Goal: Information Seeking & Learning: Check status

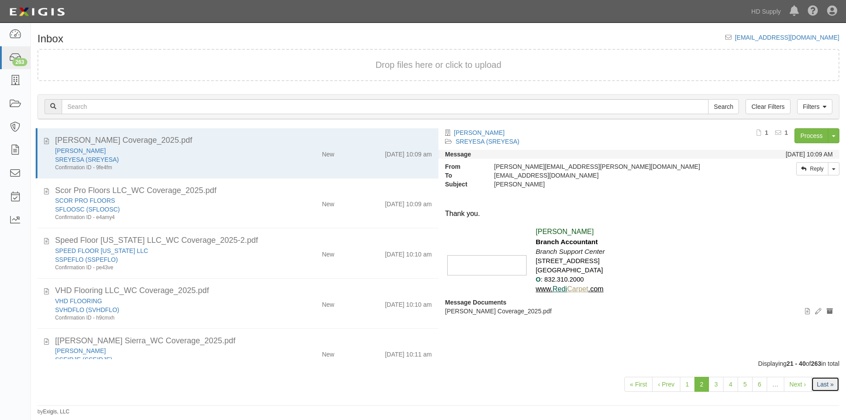
click at [822, 381] on link "Last »" at bounding box center [825, 384] width 28 height 15
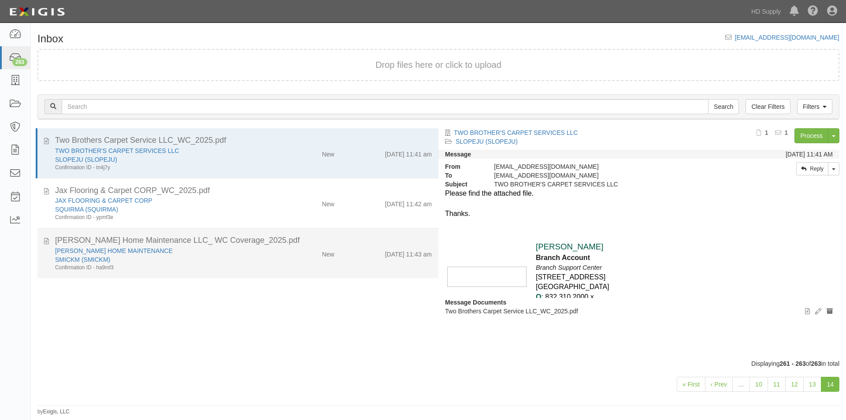
click at [318, 265] on div "[PERSON_NAME] HOME MAINTENANCE SMICKM (SMICKM) Confirmation ID - ha9mf3 New [DA…" at bounding box center [243, 258] width 390 height 25
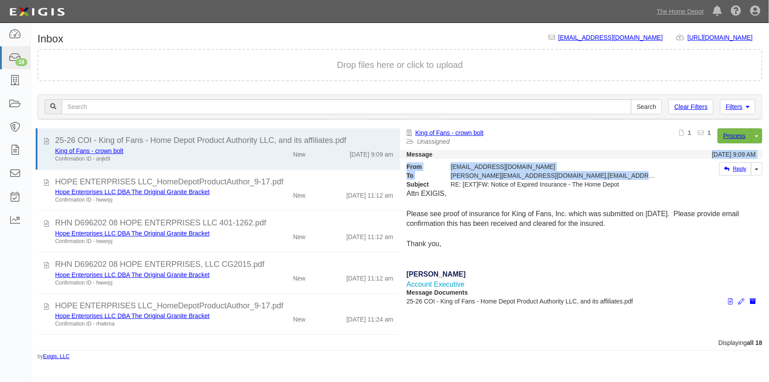
drag, startPoint x: 402, startPoint y: 163, endPoint x: 406, endPoint y: 180, distance: 18.0
click at [406, 180] on div "Message 09/17/2025 9:09 AM From ACryan@patriotgrowth.com To schang@kingoffans.c…" at bounding box center [581, 158] width 363 height 60
click at [400, 165] on strong "From" at bounding box center [422, 166] width 44 height 9
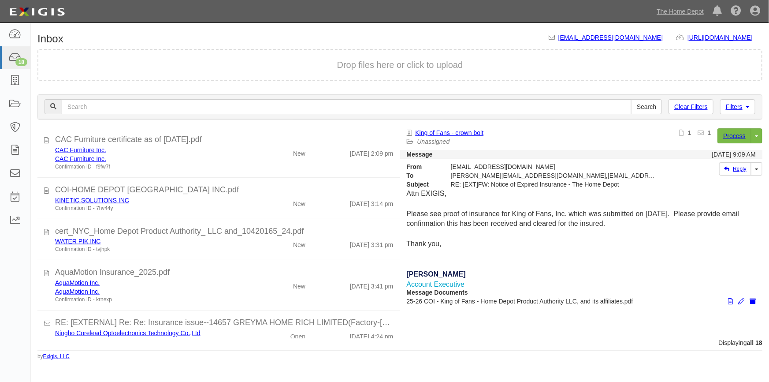
scroll to position [603, 0]
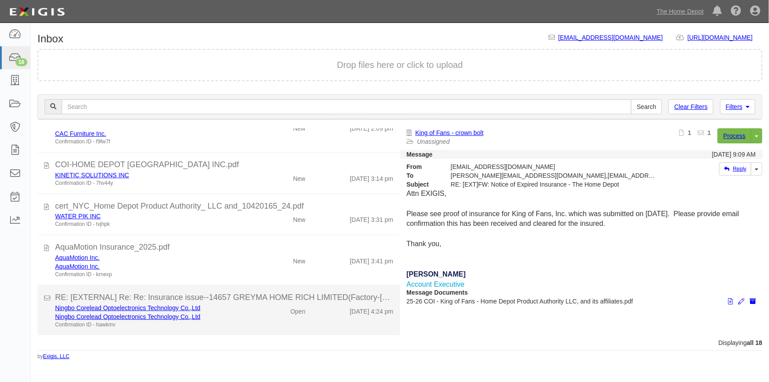
click at [269, 322] on div "Ningbo Corelead Optoelectronics Technology Co.,Ltd Ningbo Corelead Optoelectron…" at bounding box center [224, 315] width 352 height 25
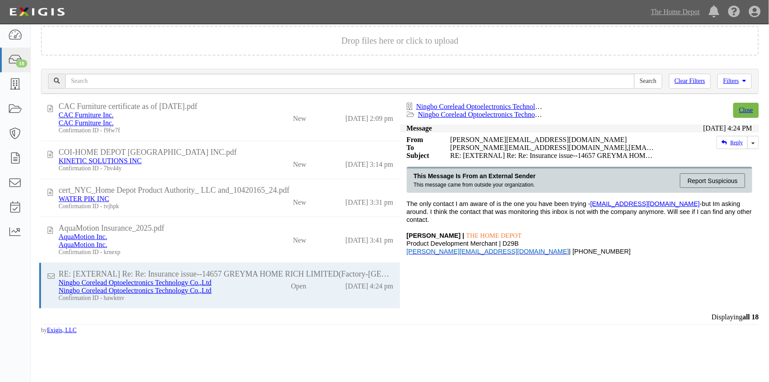
scroll to position [543, 0]
click at [745, 112] on link "Close" at bounding box center [746, 110] width 26 height 15
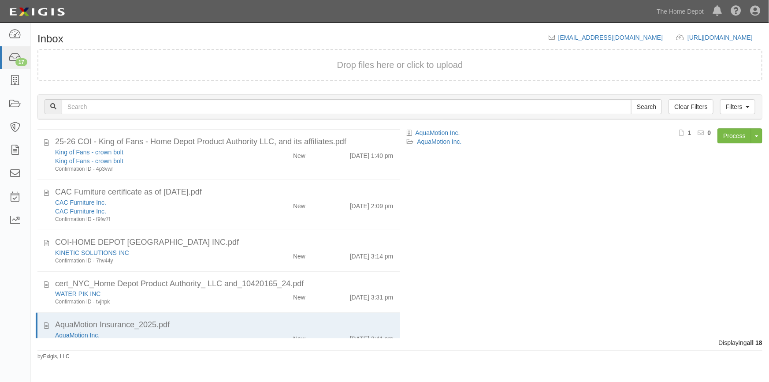
scroll to position [553, 0]
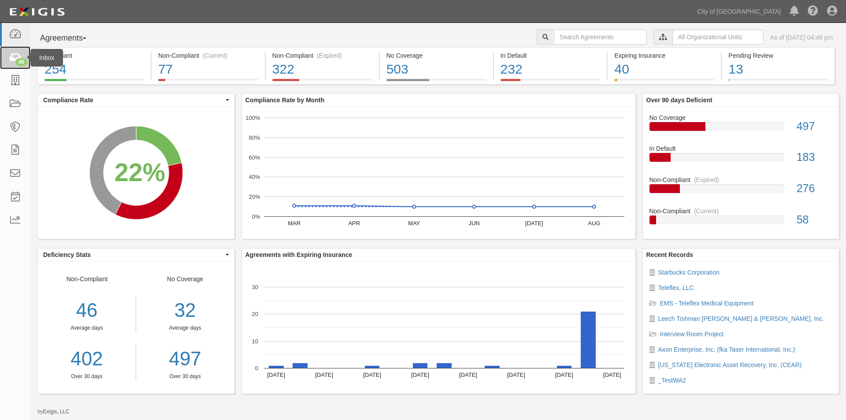
click at [15, 63] on div "40" at bounding box center [21, 62] width 12 height 8
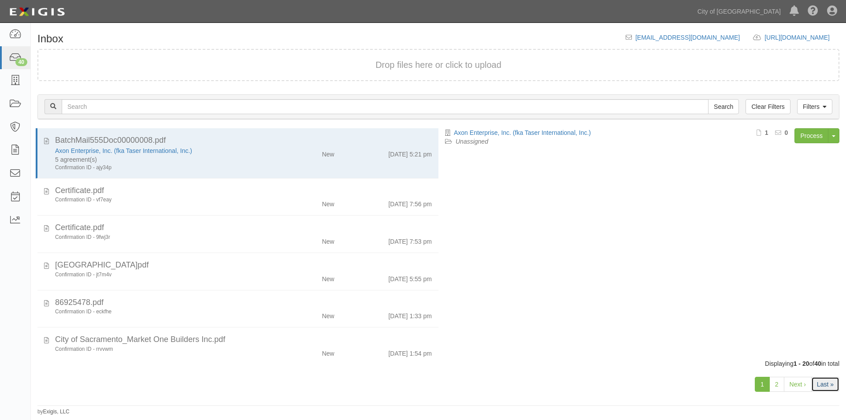
click at [833, 388] on link "Last »" at bounding box center [825, 384] width 28 height 15
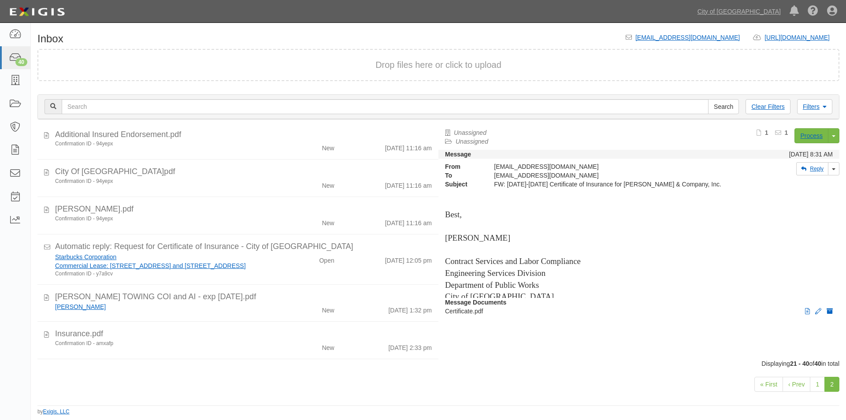
scroll to position [419, 0]
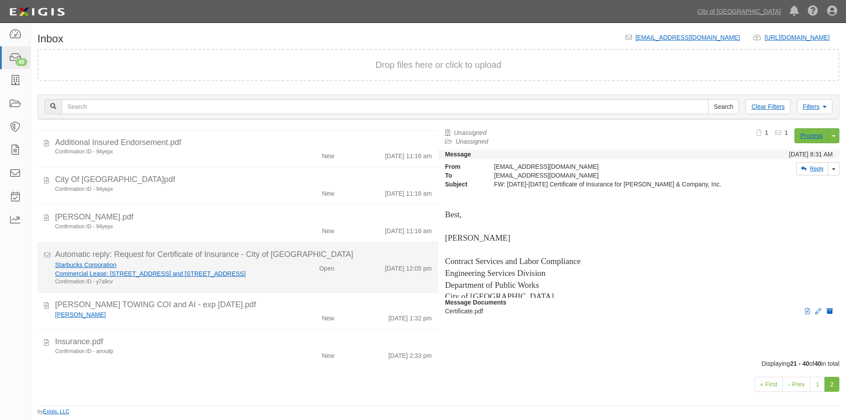
click at [280, 273] on div "Starbucks Corporation Commercial Lease: 1003 L Street and 1005 L Street Confirm…" at bounding box center [243, 272] width 390 height 25
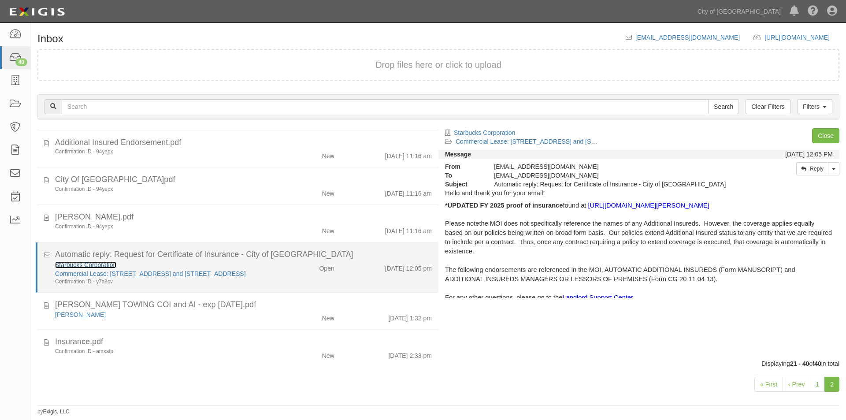
click at [95, 265] on link "Starbucks Corporation" at bounding box center [85, 264] width 61 height 7
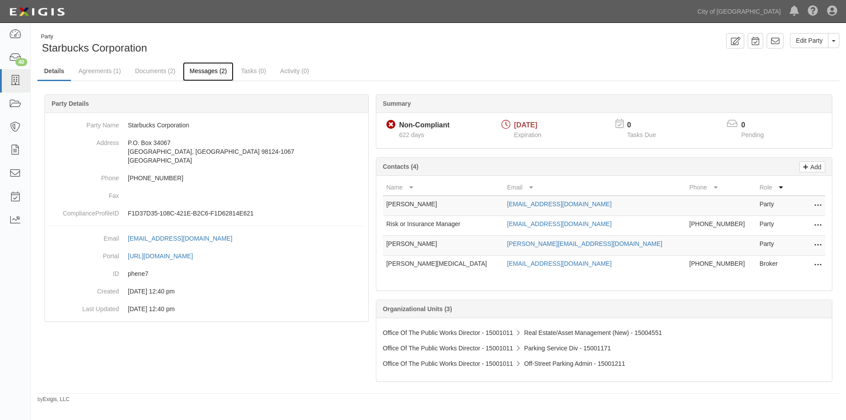
click at [205, 69] on link "Messages (2)" at bounding box center [208, 71] width 51 height 19
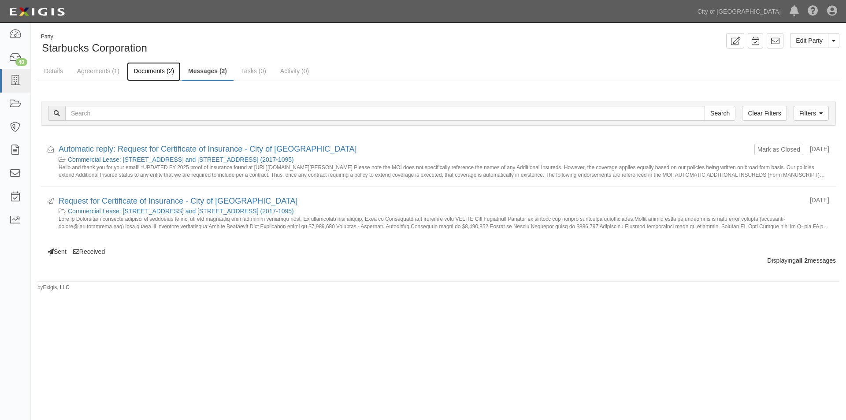
click at [147, 69] on link "Documents (2)" at bounding box center [154, 71] width 54 height 19
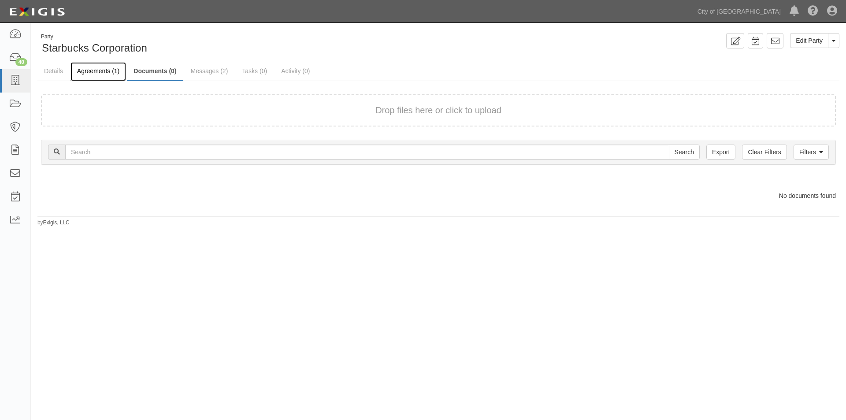
click at [101, 72] on link "Agreements (1)" at bounding box center [99, 71] width 56 height 19
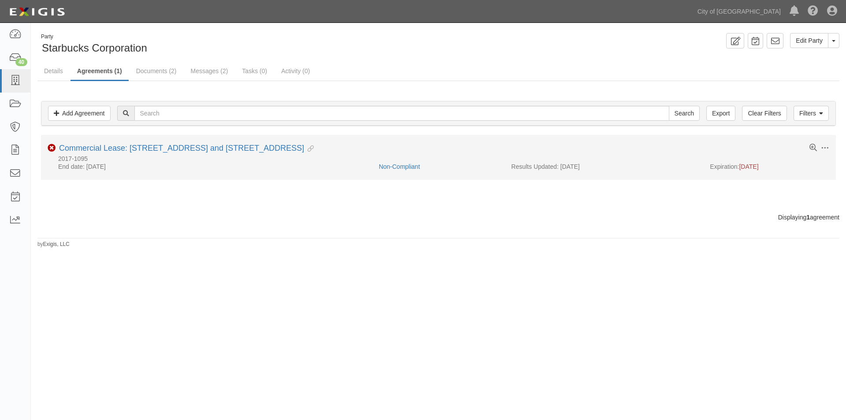
click at [139, 143] on li "Toggle Agreement Dropdown Edit Log activity Add task Send message Archive Delet…" at bounding box center [438, 157] width 795 height 45
click at [139, 146] on link "Commercial Lease: [STREET_ADDRESS] and [STREET_ADDRESS]" at bounding box center [181, 148] width 245 height 9
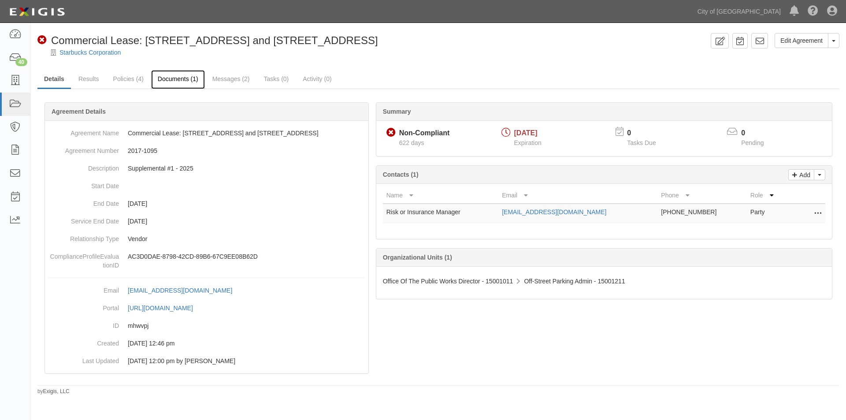
click at [178, 82] on link "Documents (1)" at bounding box center [178, 79] width 54 height 19
